Goal: Find specific page/section

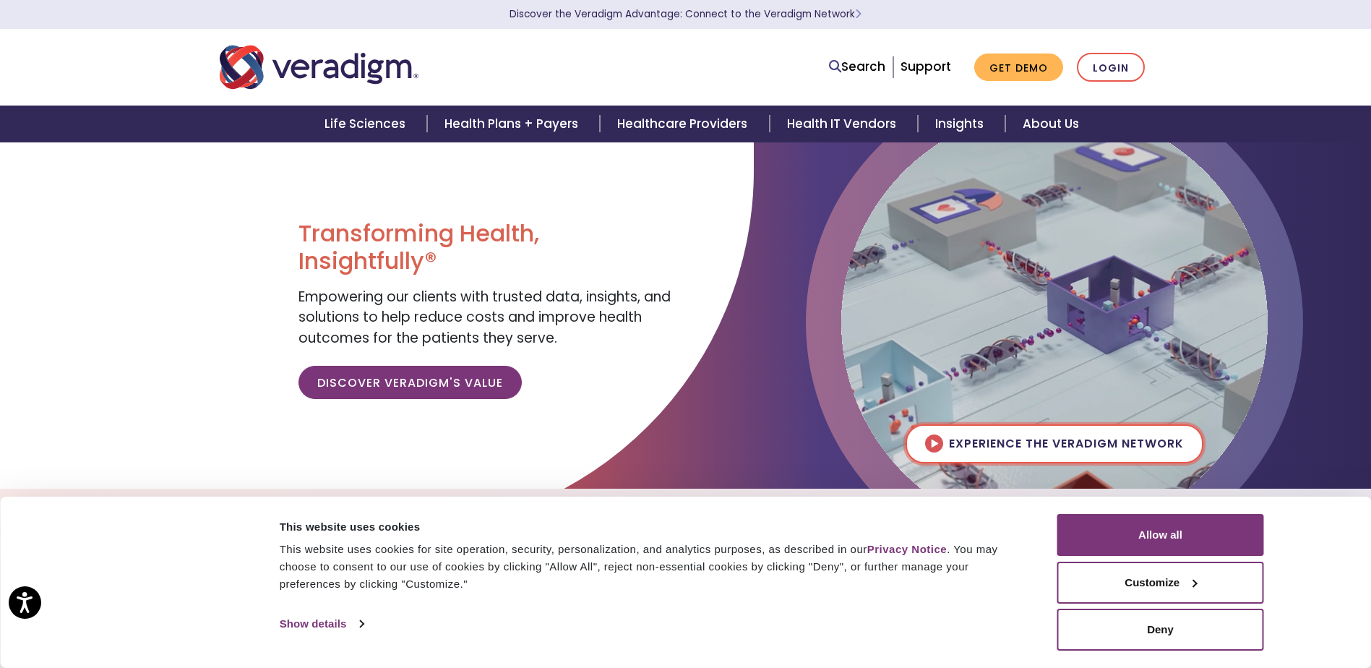
click at [1137, 400] on img at bounding box center [1054, 322] width 426 height 426
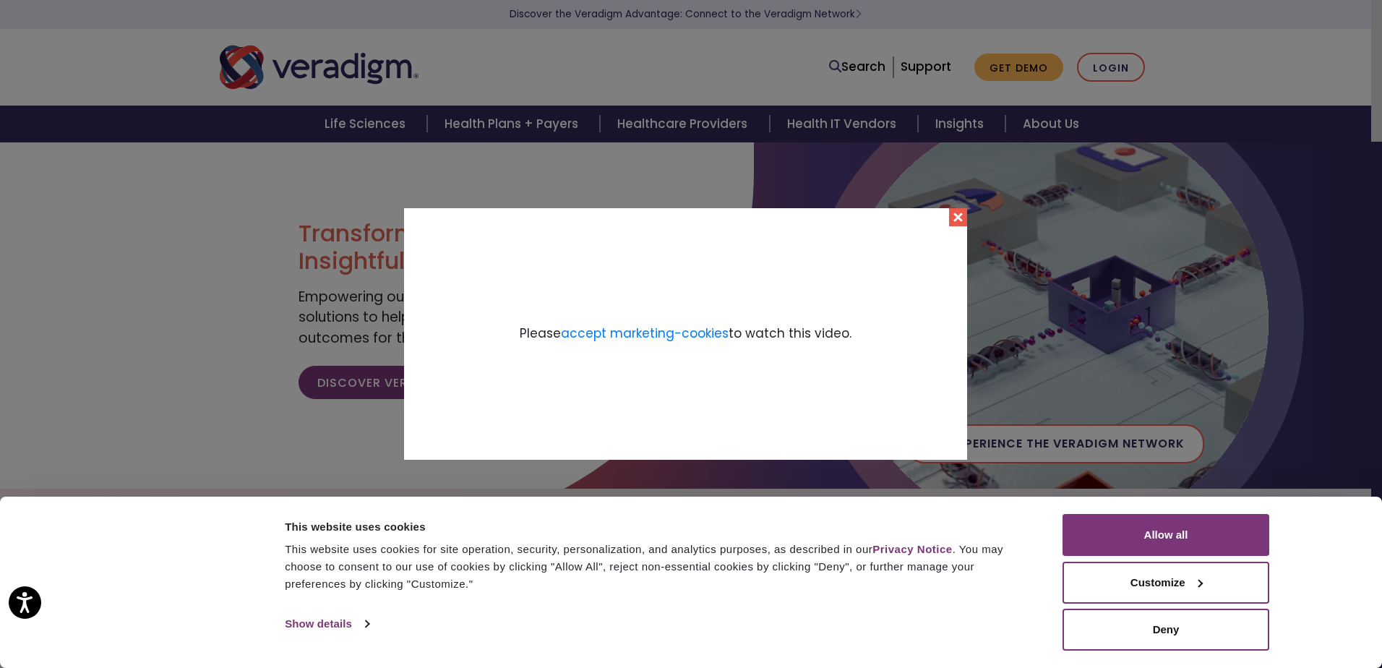
click at [960, 220] on button "Close" at bounding box center [958, 217] width 18 height 18
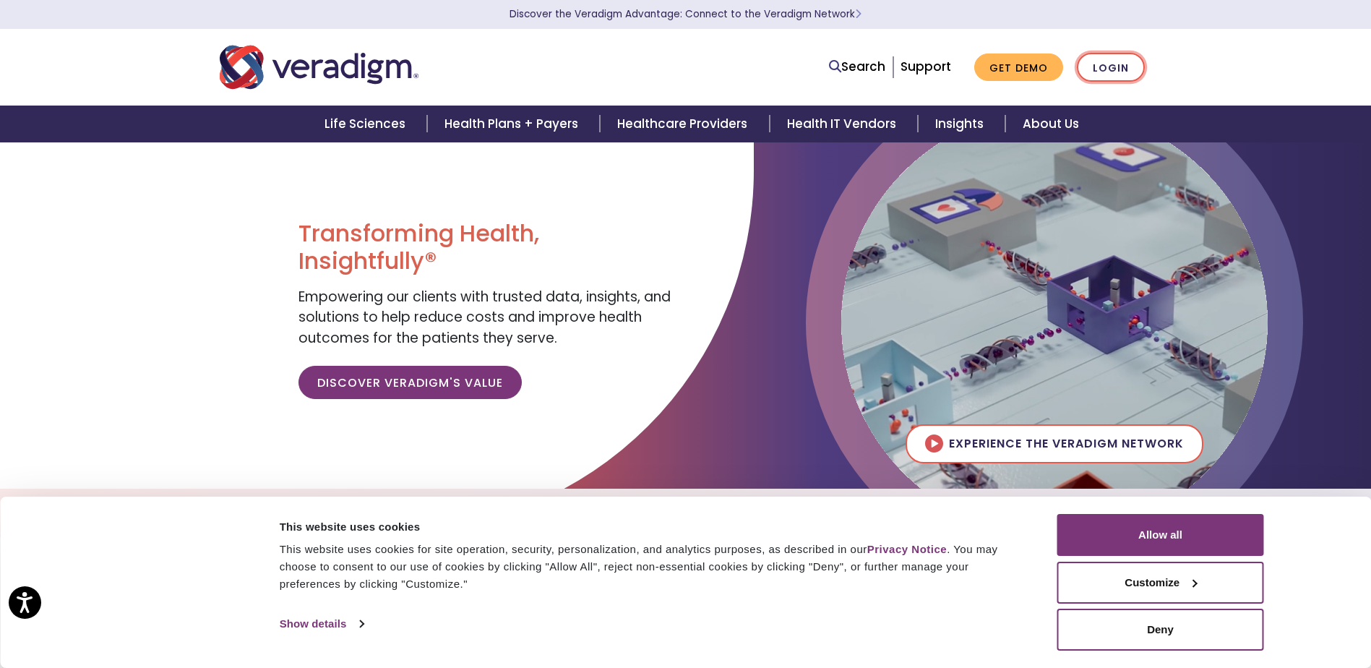
click at [1103, 64] on link "Login" at bounding box center [1111, 68] width 68 height 30
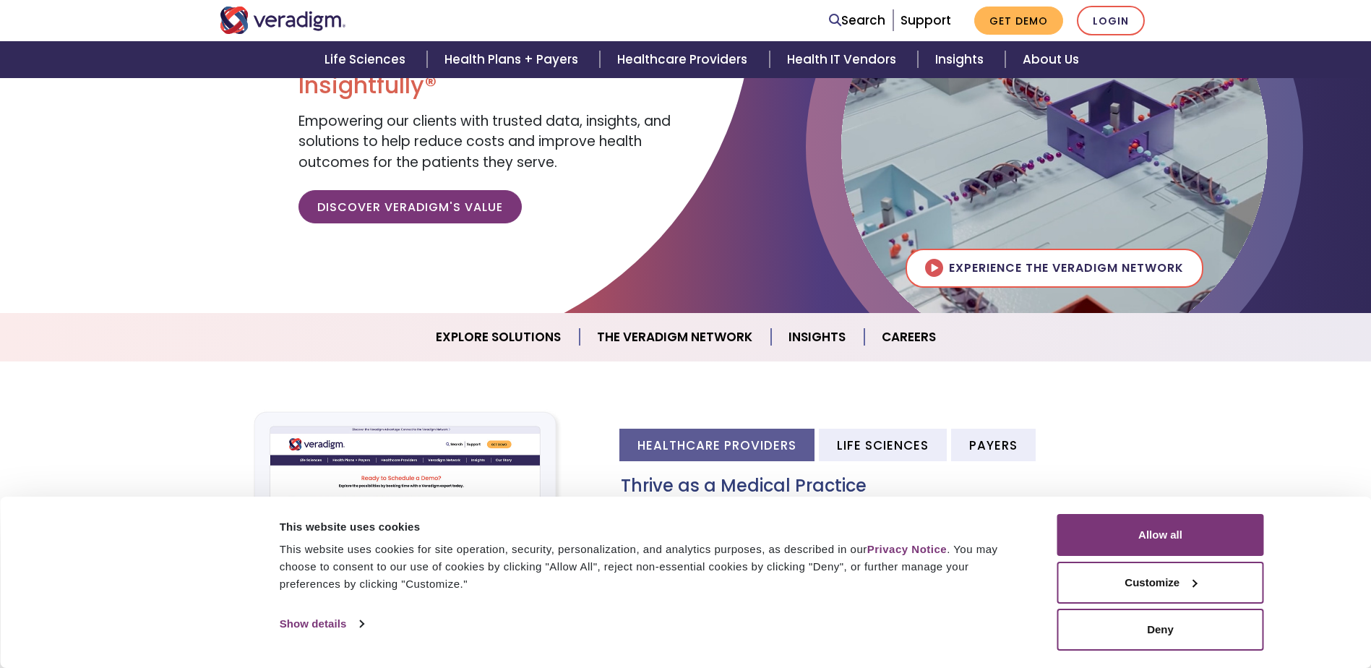
scroll to position [289, 0]
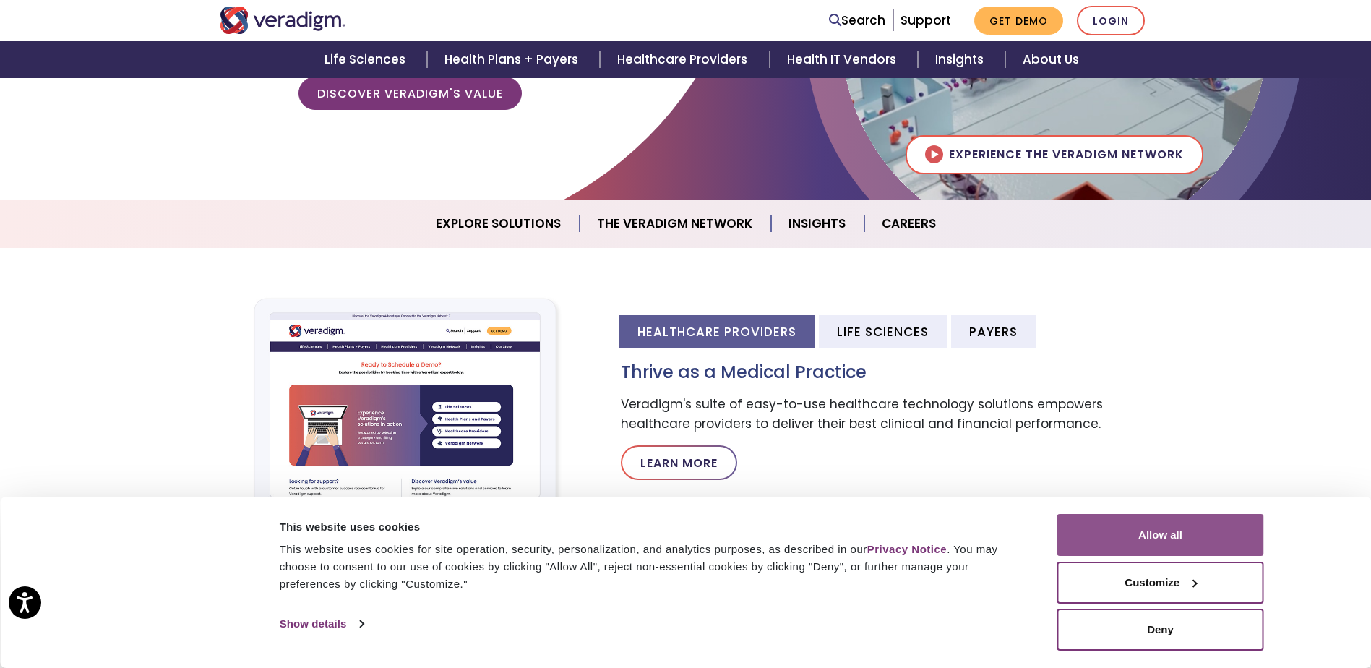
click at [1186, 527] on button "Allow all" at bounding box center [1160, 535] width 207 height 42
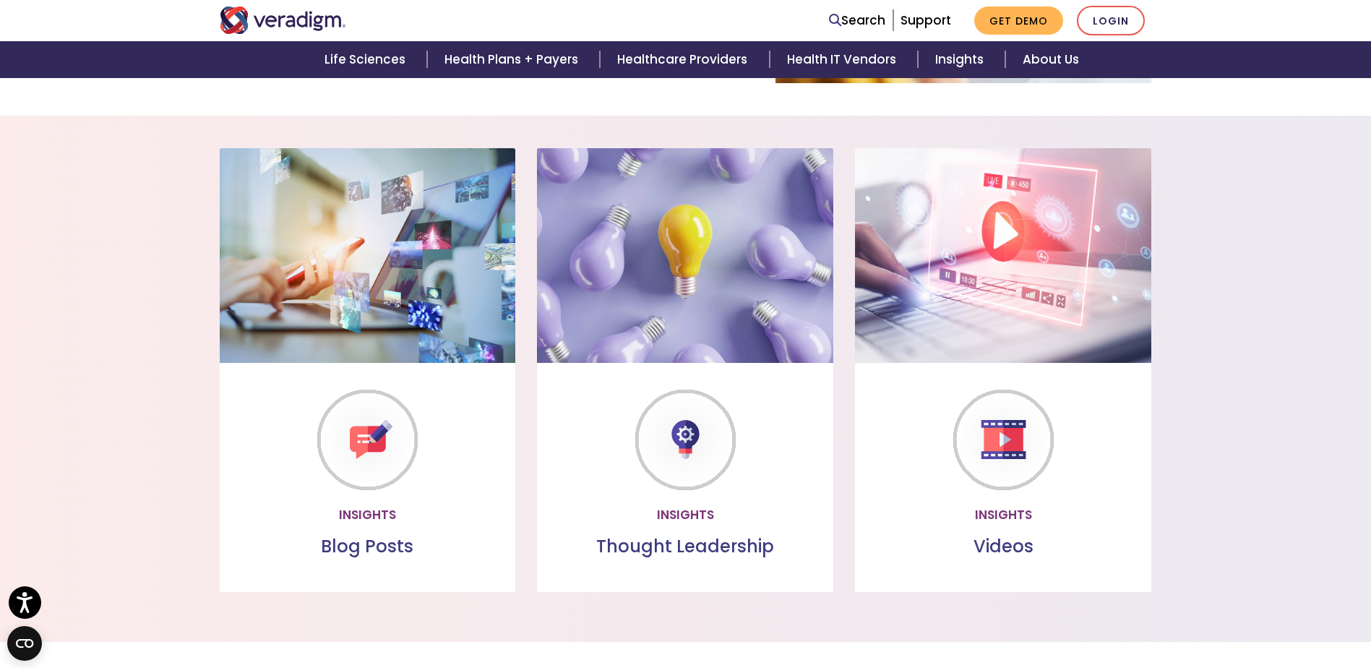
scroll to position [1084, 0]
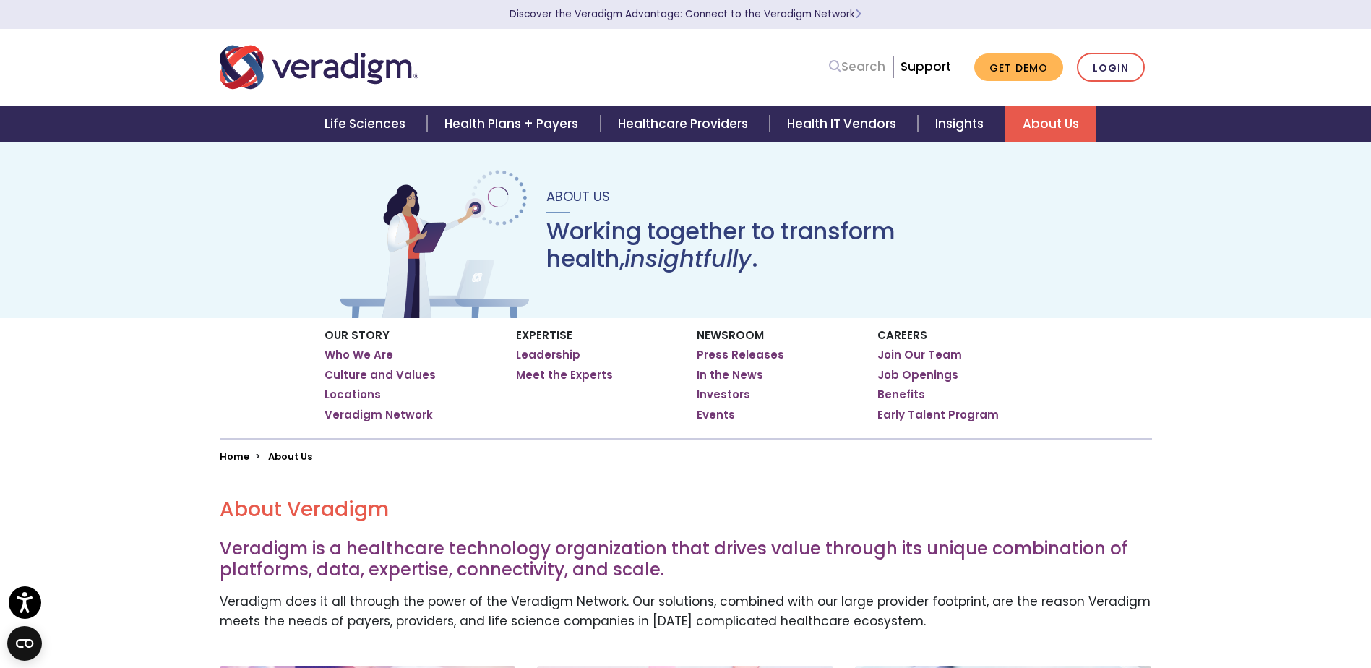
click at [860, 66] on link "Search" at bounding box center [857, 67] width 56 height 20
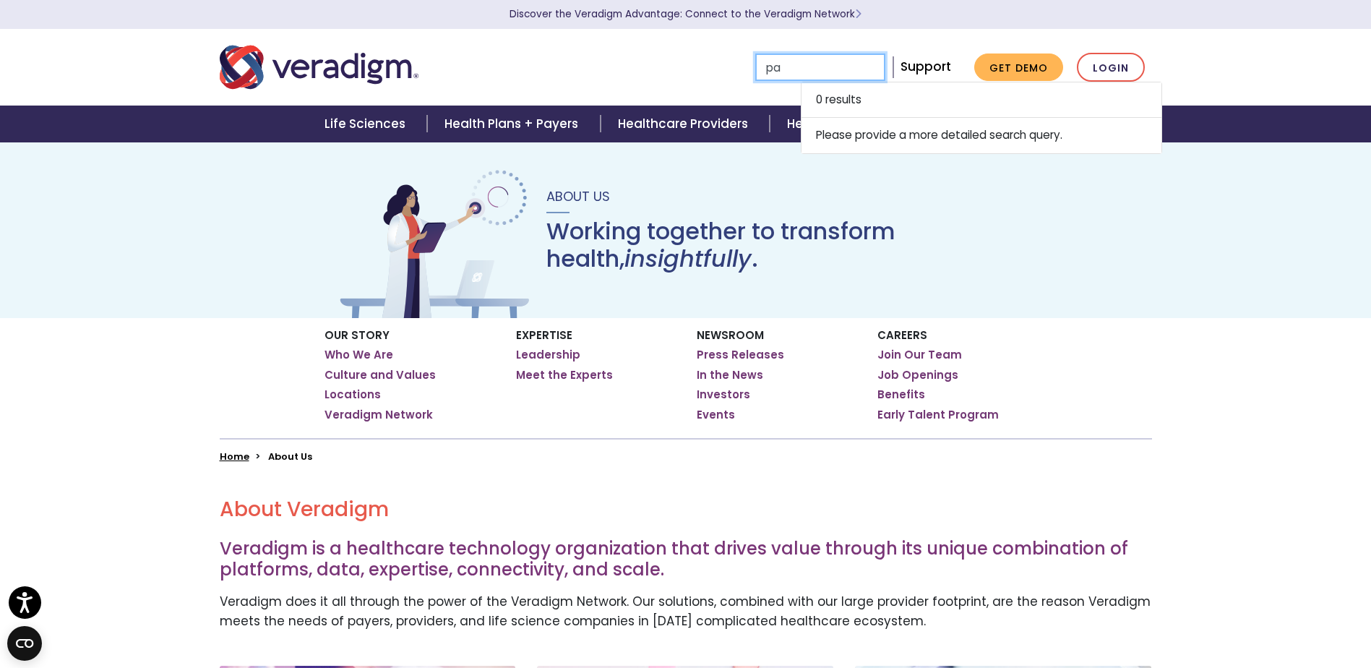
type input "p"
click at [654, 44] on div "Search 0 results Please provide a more detailed search query." at bounding box center [686, 67] width 954 height 48
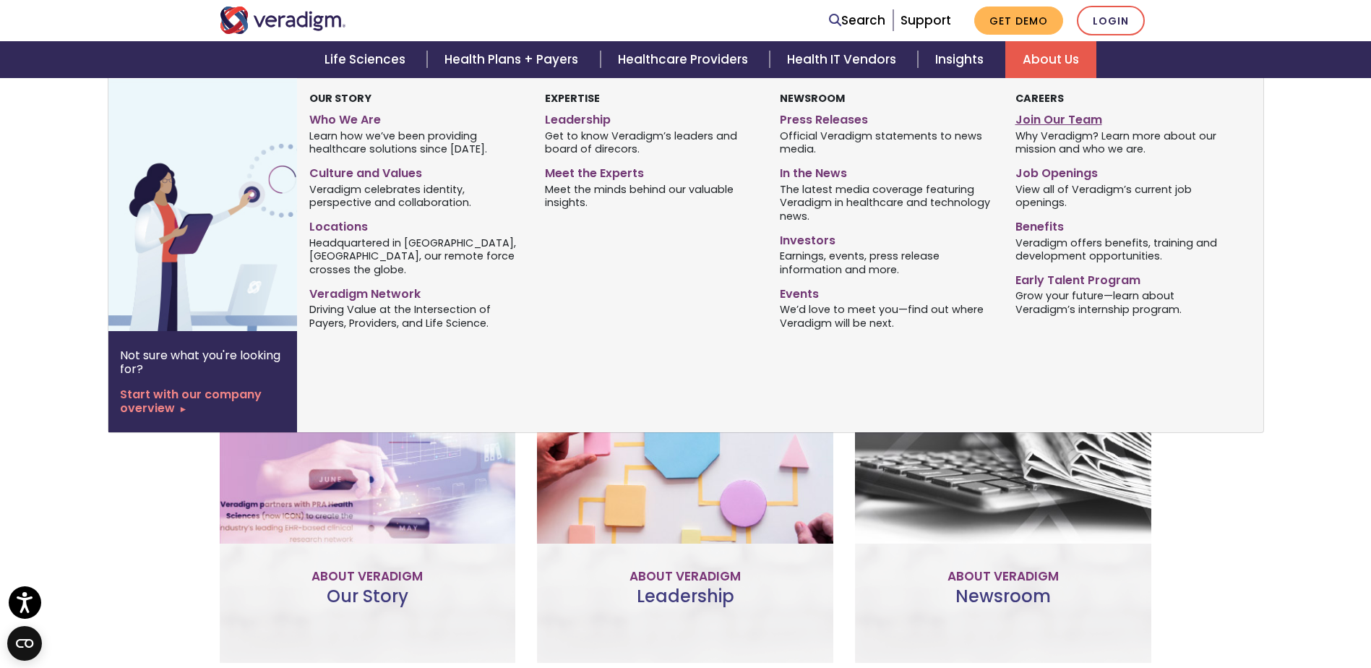
scroll to position [434, 0]
